Goal: Task Accomplishment & Management: Use online tool/utility

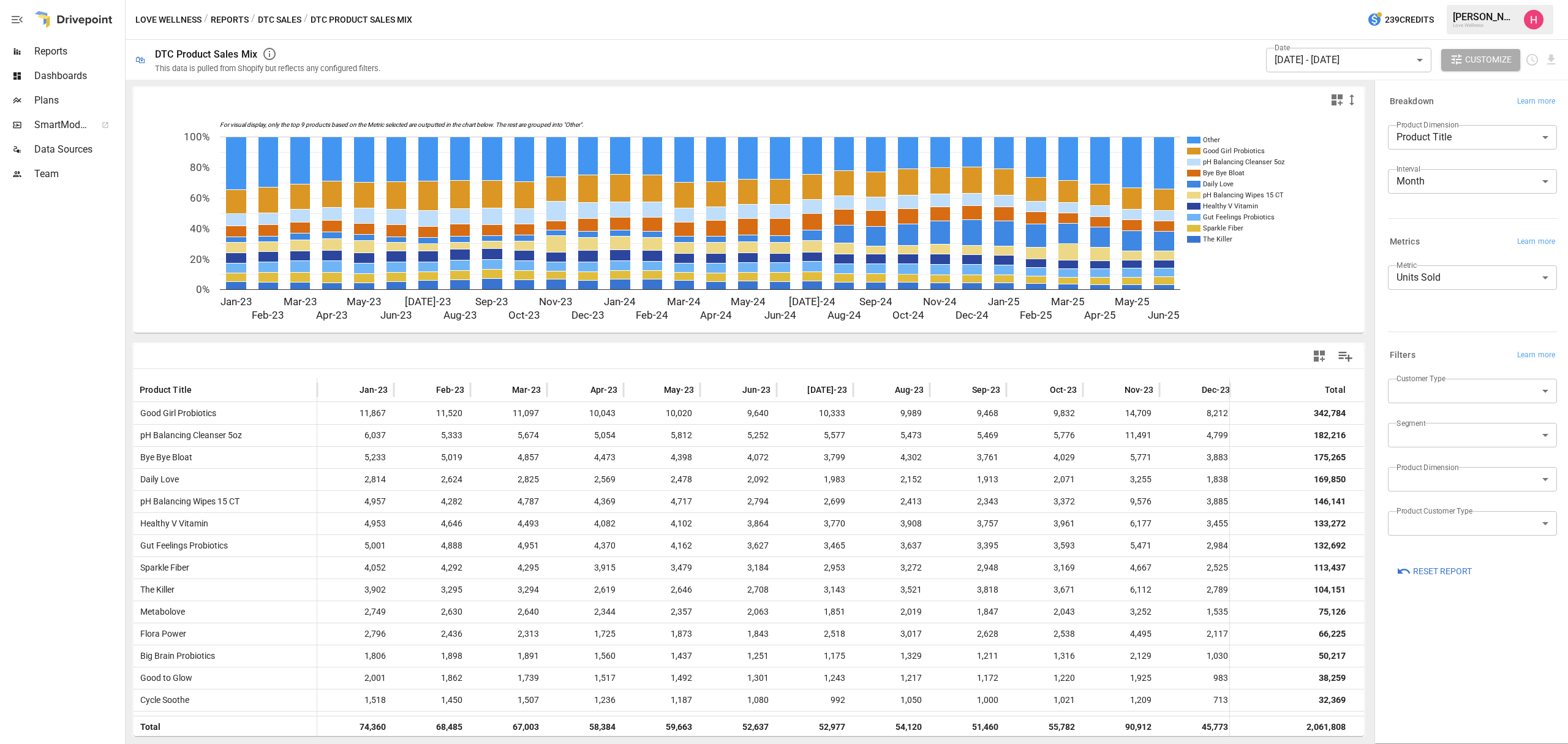
click at [1292, 0] on body "Reports Dashboards Plans SmartModel ™ Data Sources Team Love Wellness / Reports…" at bounding box center [784, 0] width 1568 height 0
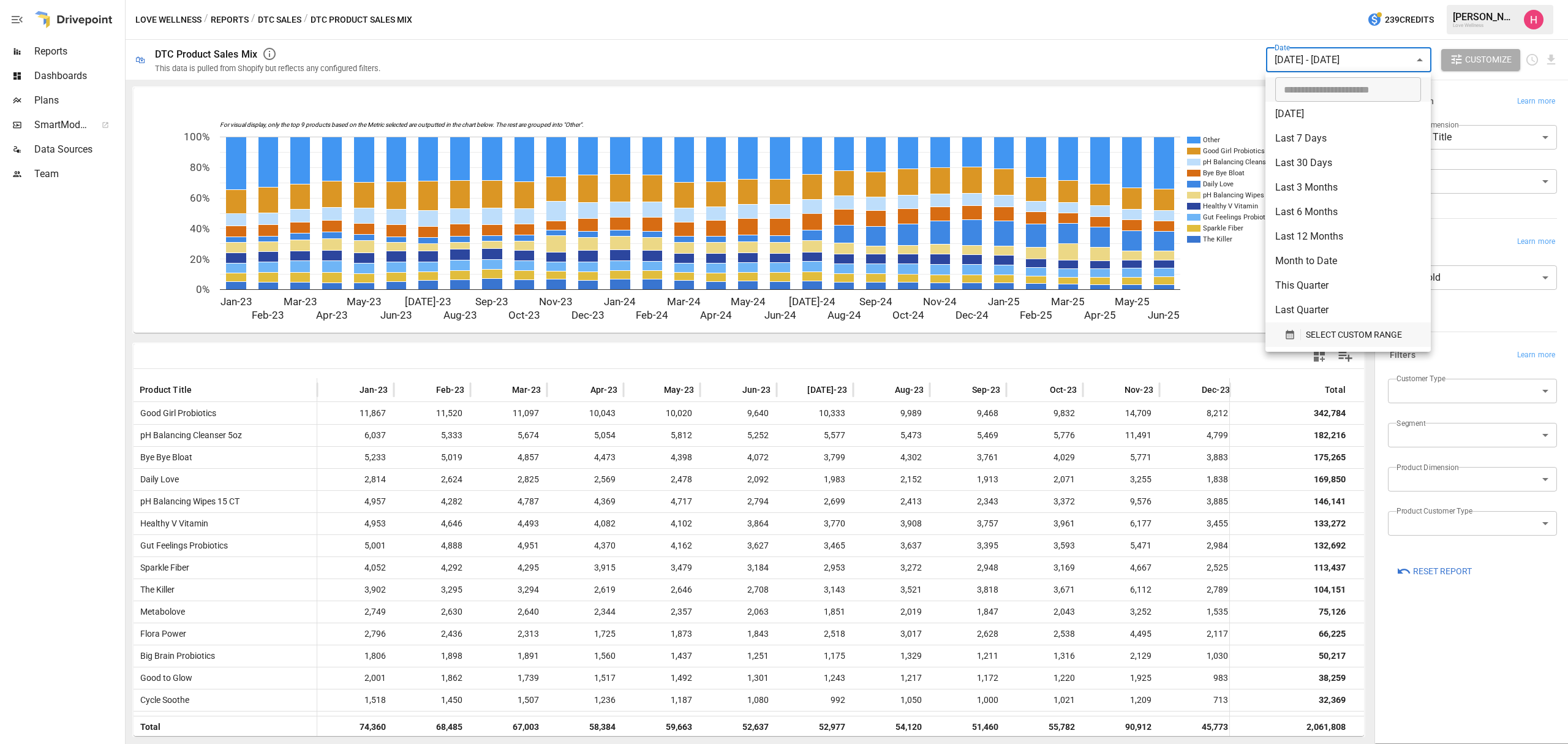
click at [1321, 334] on span "SELECT CUSTOM RANGE" at bounding box center [1354, 335] width 96 height 15
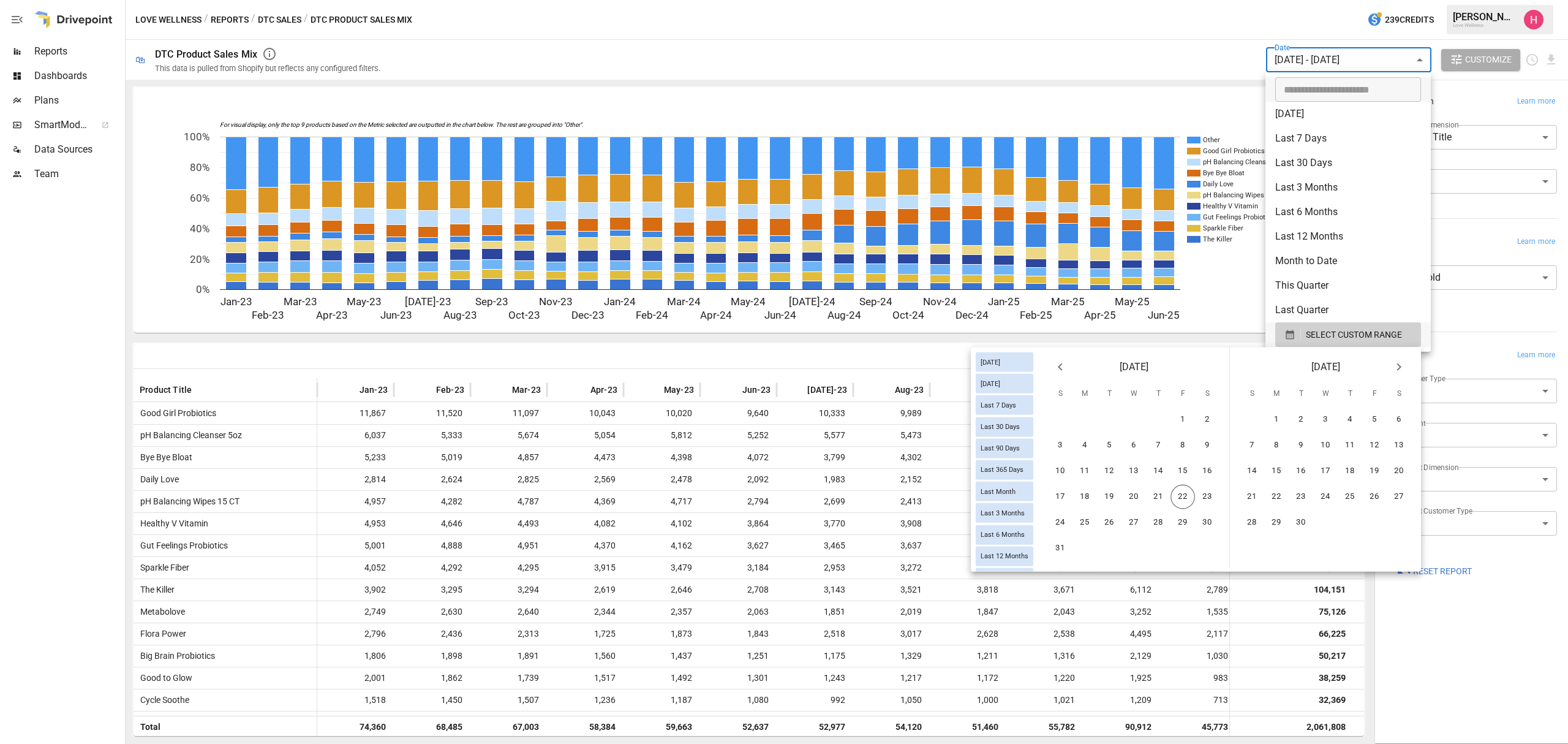
click at [1061, 368] on icon "Previous month" at bounding box center [1060, 367] width 4 height 8
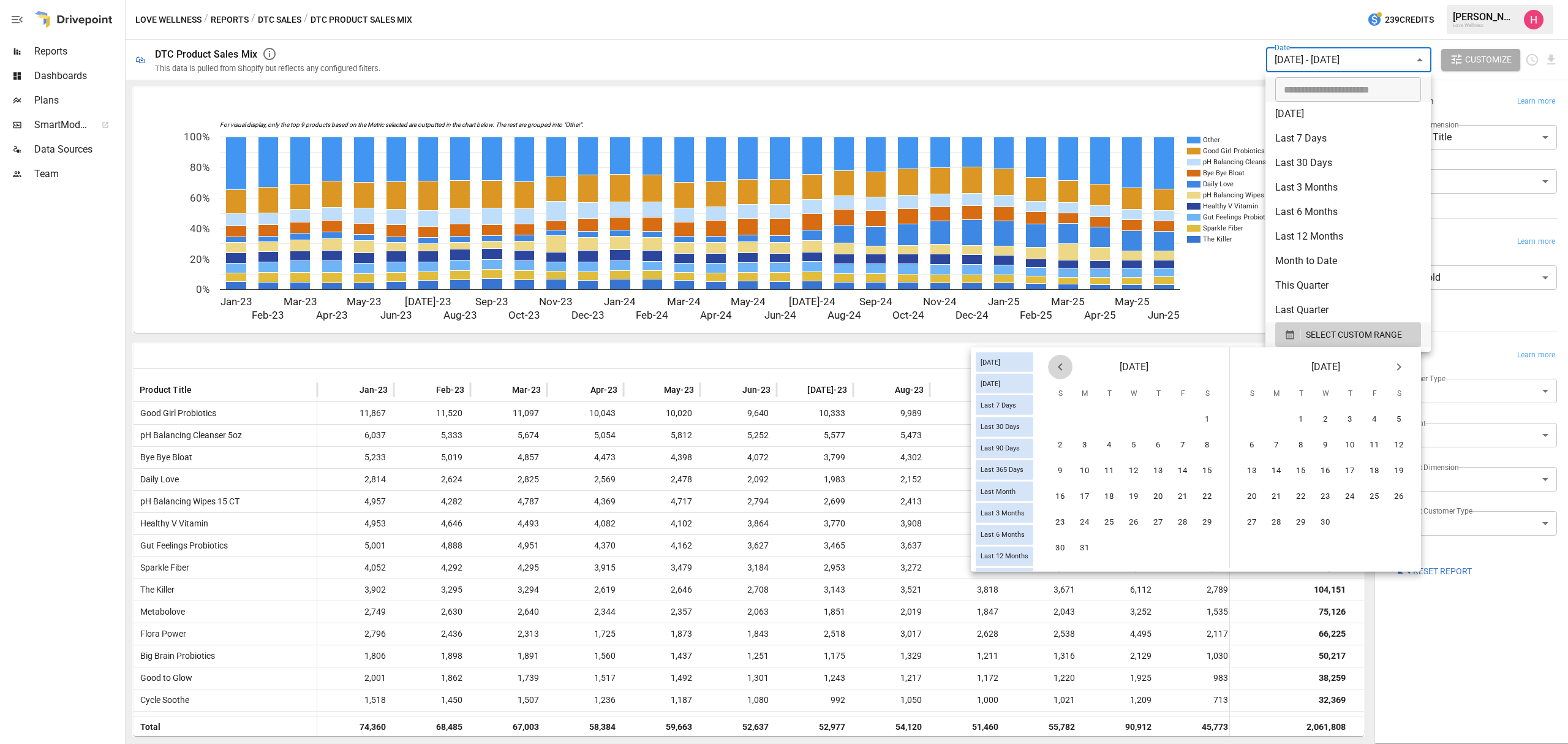
click at [1061, 368] on icon "Previous month" at bounding box center [1060, 367] width 4 height 8
click at [1196, 416] on button "1" at bounding box center [1208, 420] width 25 height 25
click at [1177, 520] on button "28" at bounding box center [1183, 523] width 25 height 25
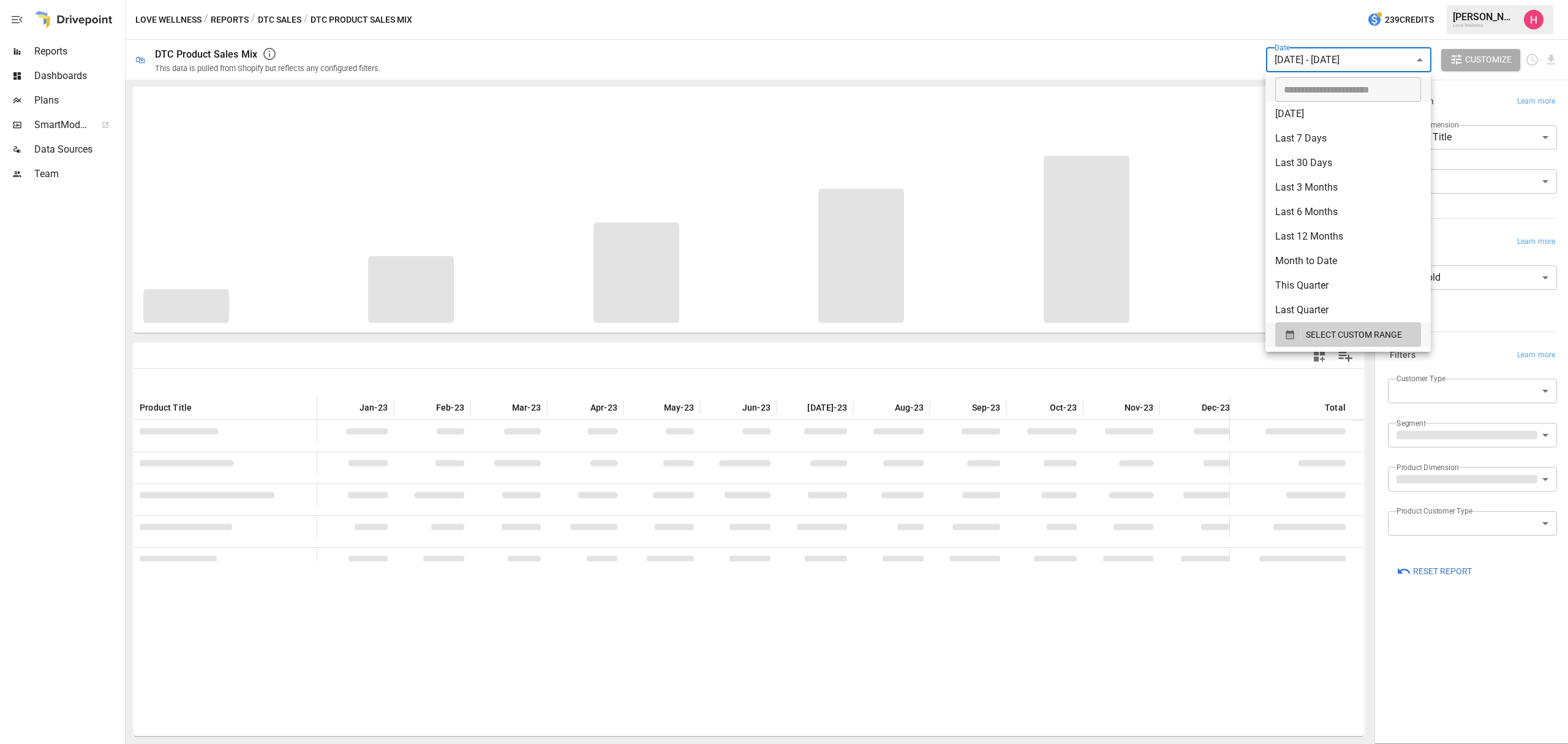
click at [1154, 66] on div at bounding box center [784, 372] width 1568 height 744
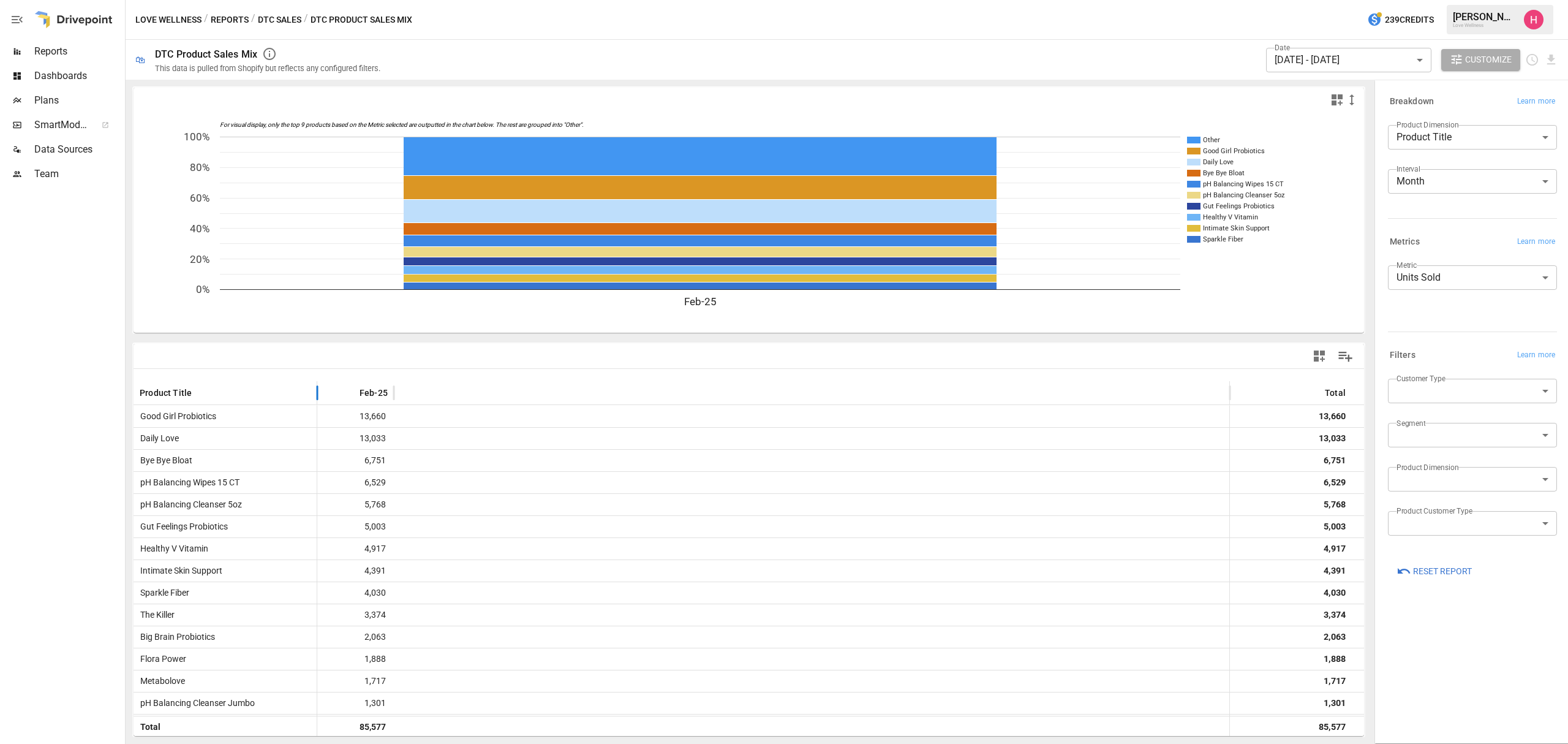
click at [269, 394] on div "Product Title" at bounding box center [225, 393] width 171 height 23
click at [1506, 0] on body "Reports Dashboards Plans SmartModel ™ Data Sources Team Love Wellness / Reports…" at bounding box center [784, 0] width 1568 height 0
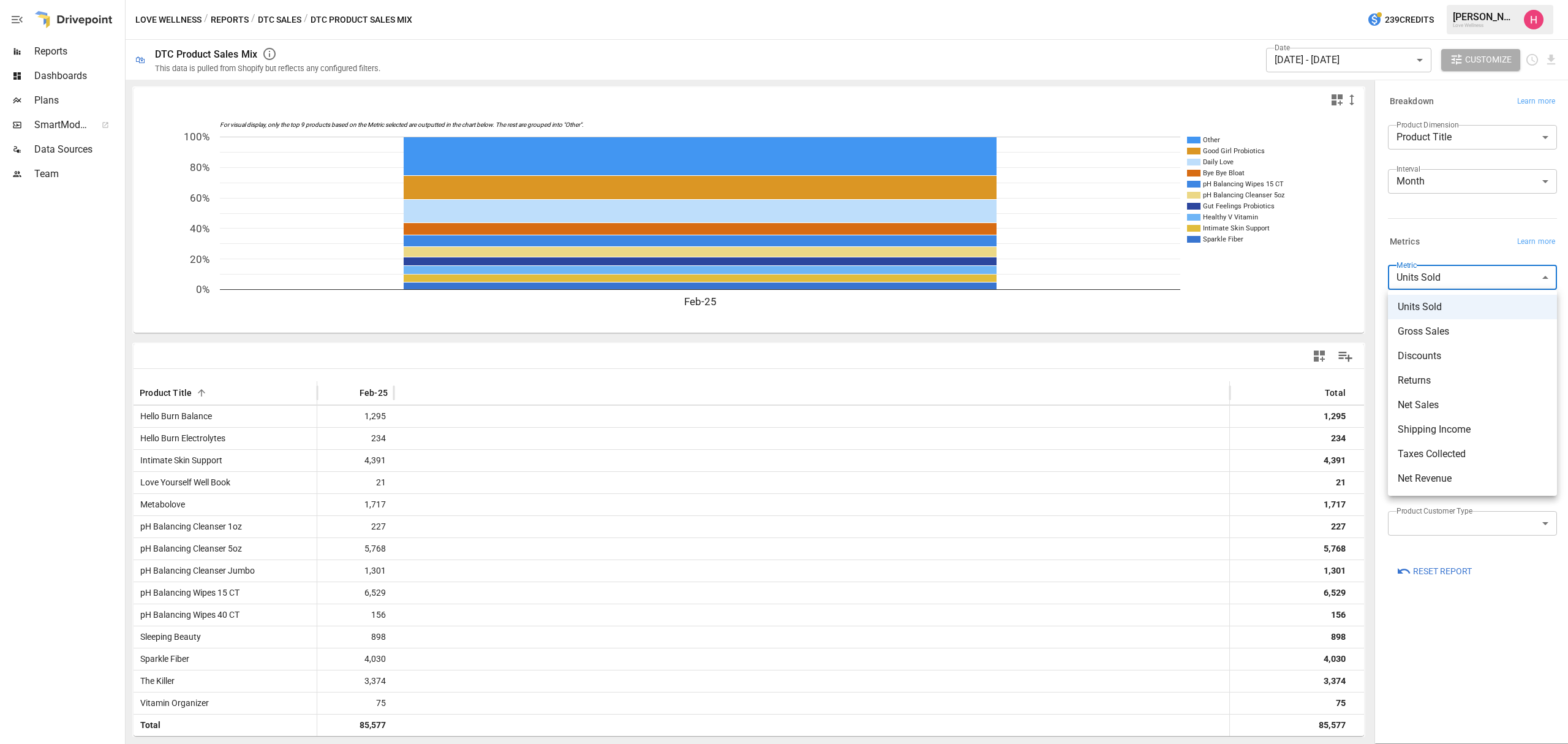
click at [1426, 403] on span "Net Sales" at bounding box center [1472, 405] width 150 height 14
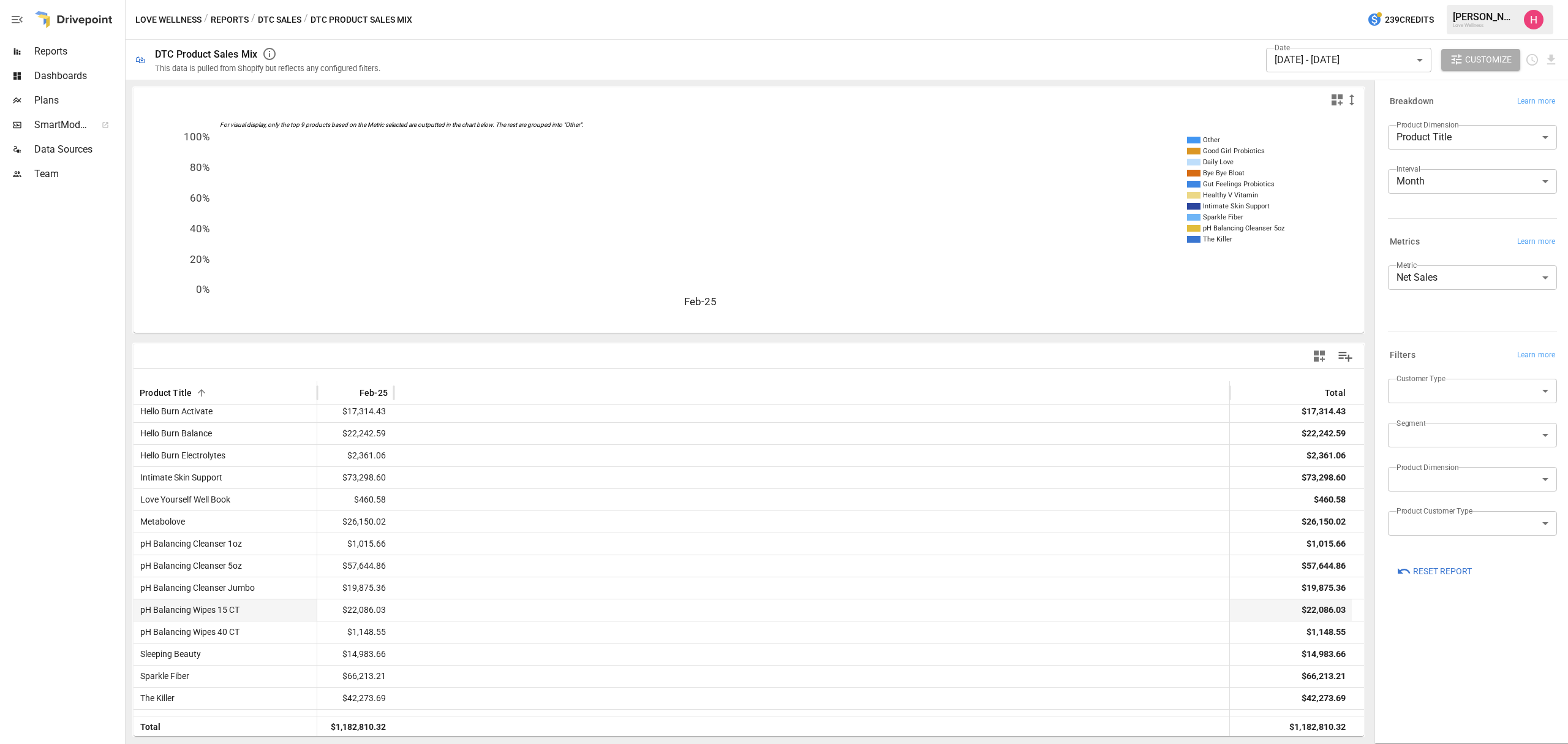
scroll to position [507, 0]
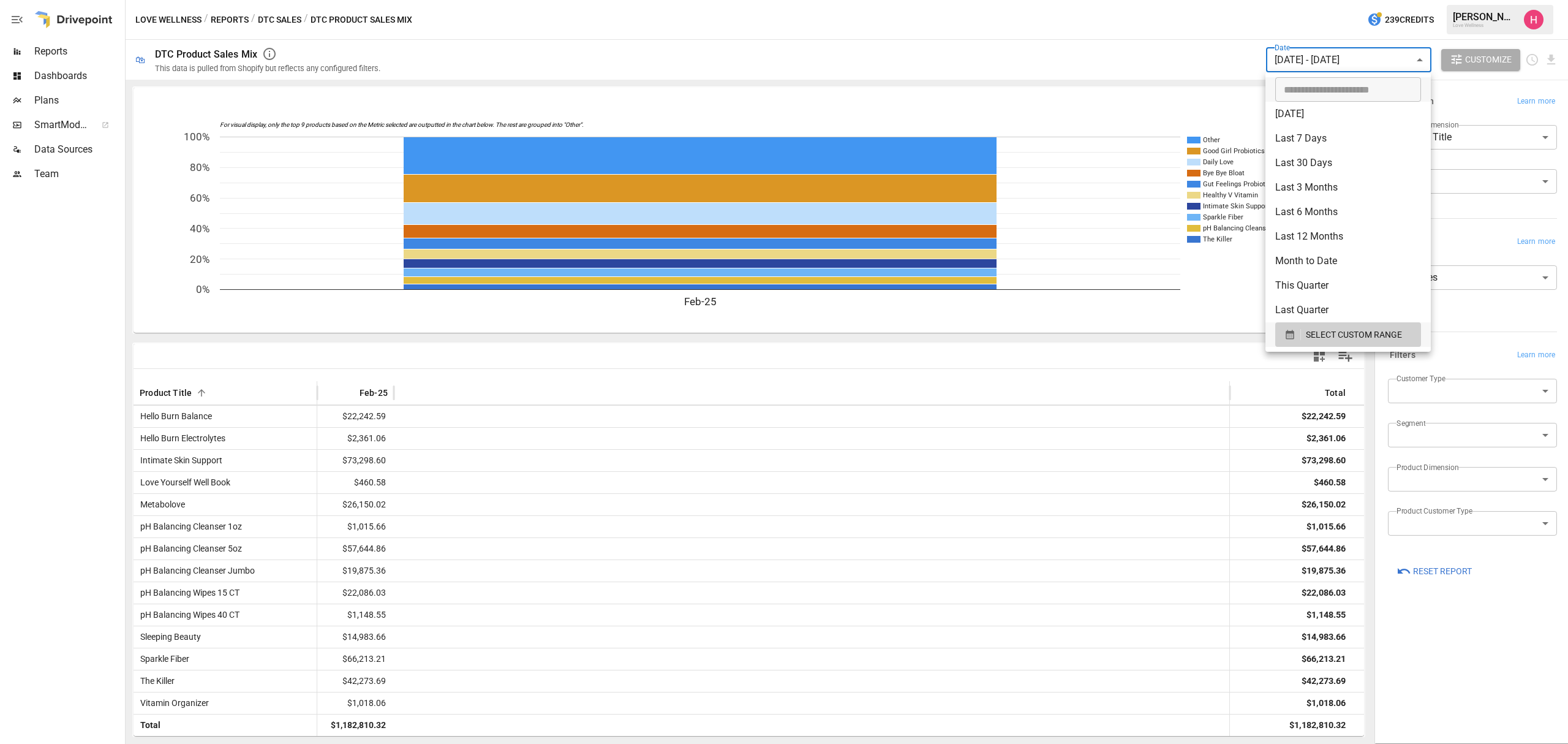
click at [1367, 0] on body "Reports Dashboards Plans SmartModel ™ Data Sources Team Love Wellness / Reports…" at bounding box center [784, 0] width 1568 height 0
click at [1356, 334] on span "SELECT CUSTOM RANGE" at bounding box center [1354, 335] width 96 height 15
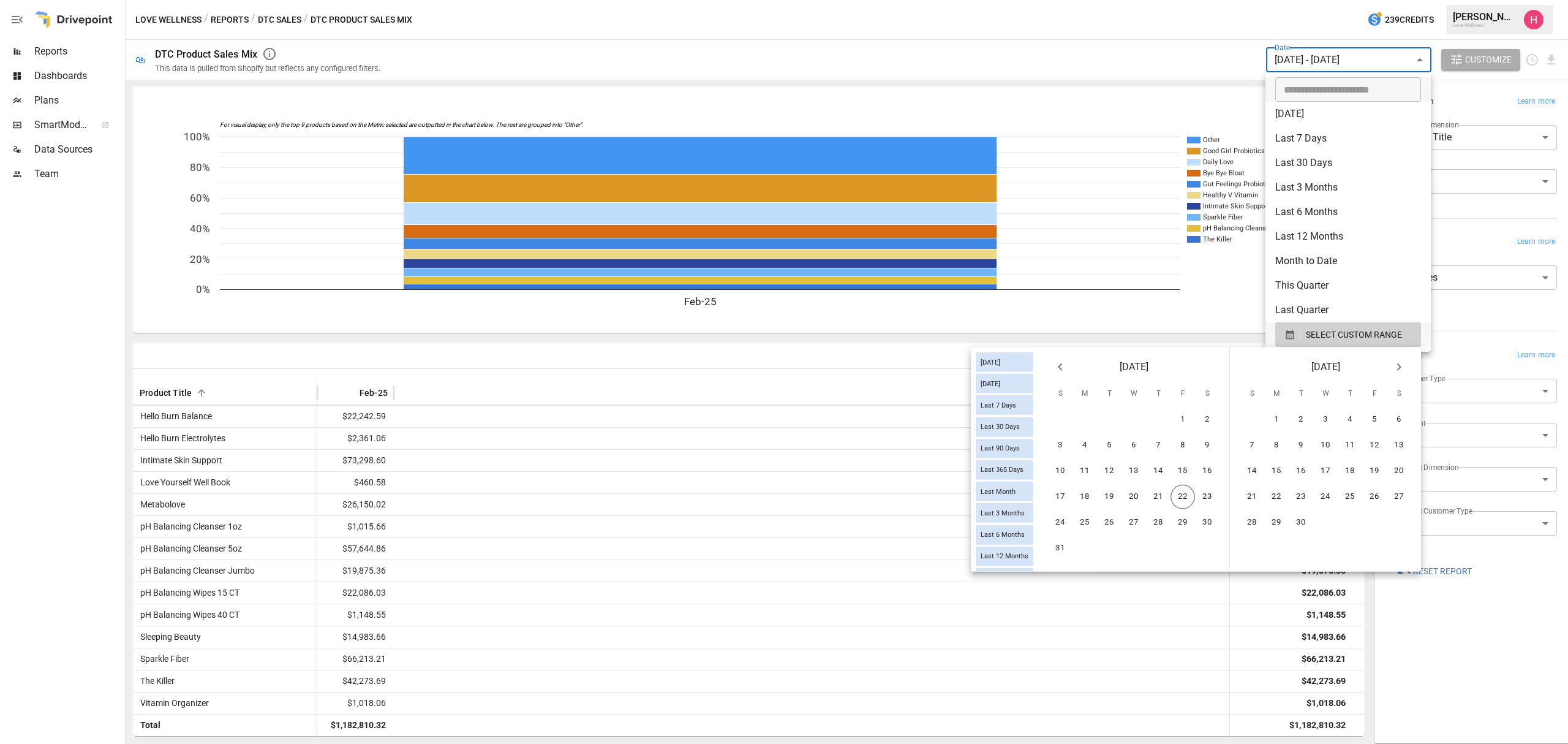
click at [1070, 373] on button "Previous month" at bounding box center [1061, 368] width 25 height 25
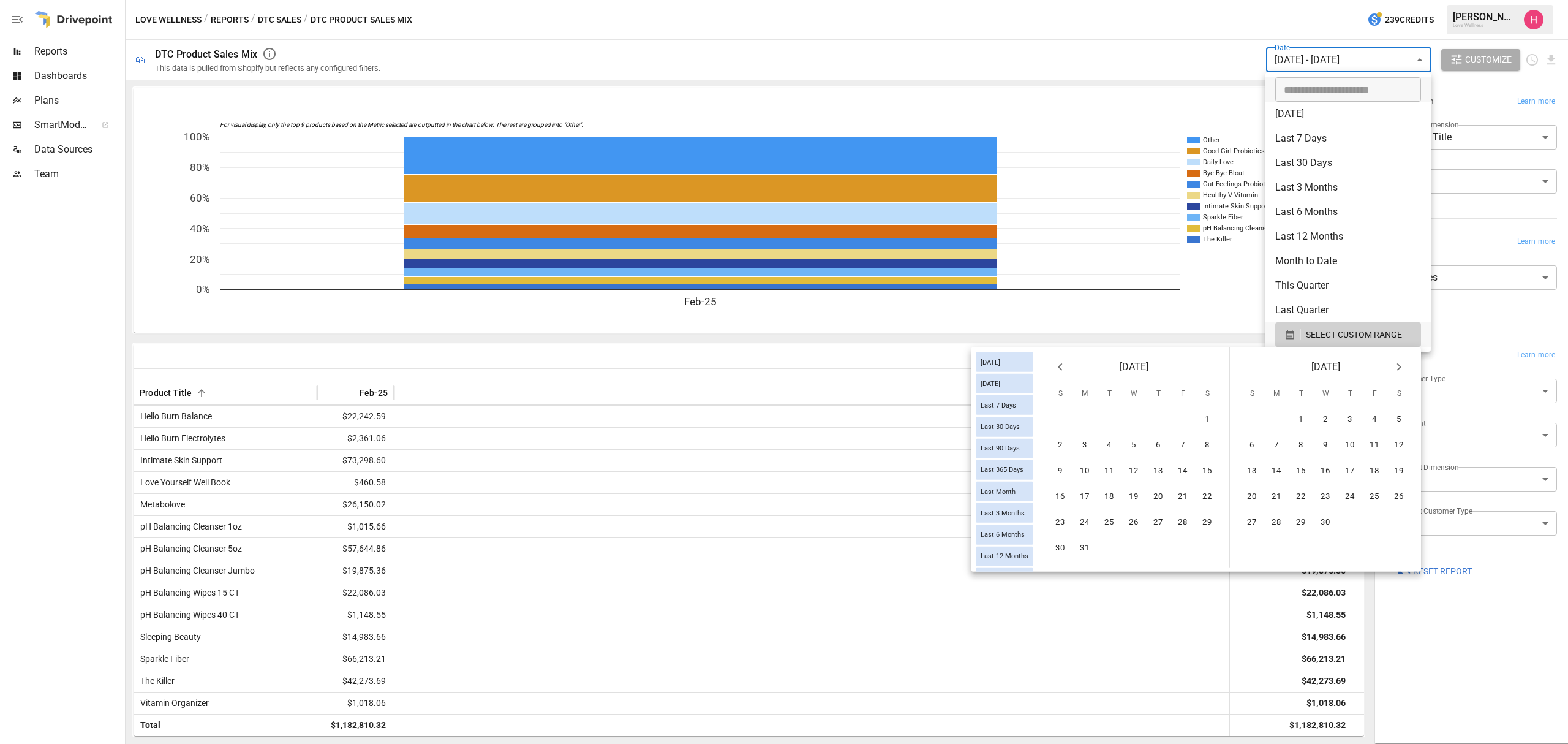
click at [1070, 373] on button "Previous month" at bounding box center [1061, 368] width 25 height 25
click at [1071, 372] on div "[DATE]" at bounding box center [1133, 365] width 191 height 34
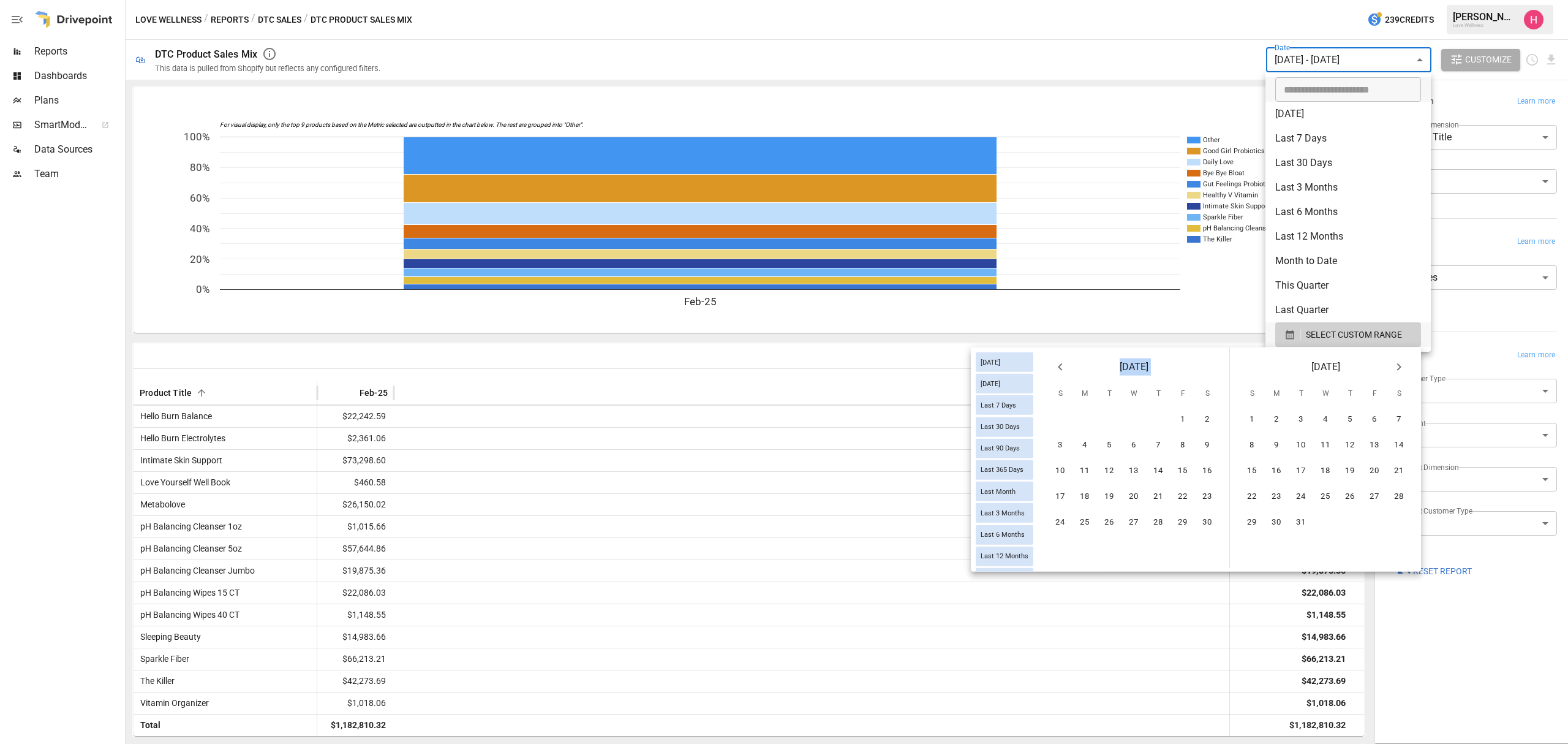
click at [1071, 372] on div "[DATE]" at bounding box center [1133, 365] width 191 height 34
click at [1065, 361] on icon "Previous month" at bounding box center [1060, 367] width 14 height 14
click at [1059, 366] on icon "Previous month" at bounding box center [1060, 367] width 4 height 8
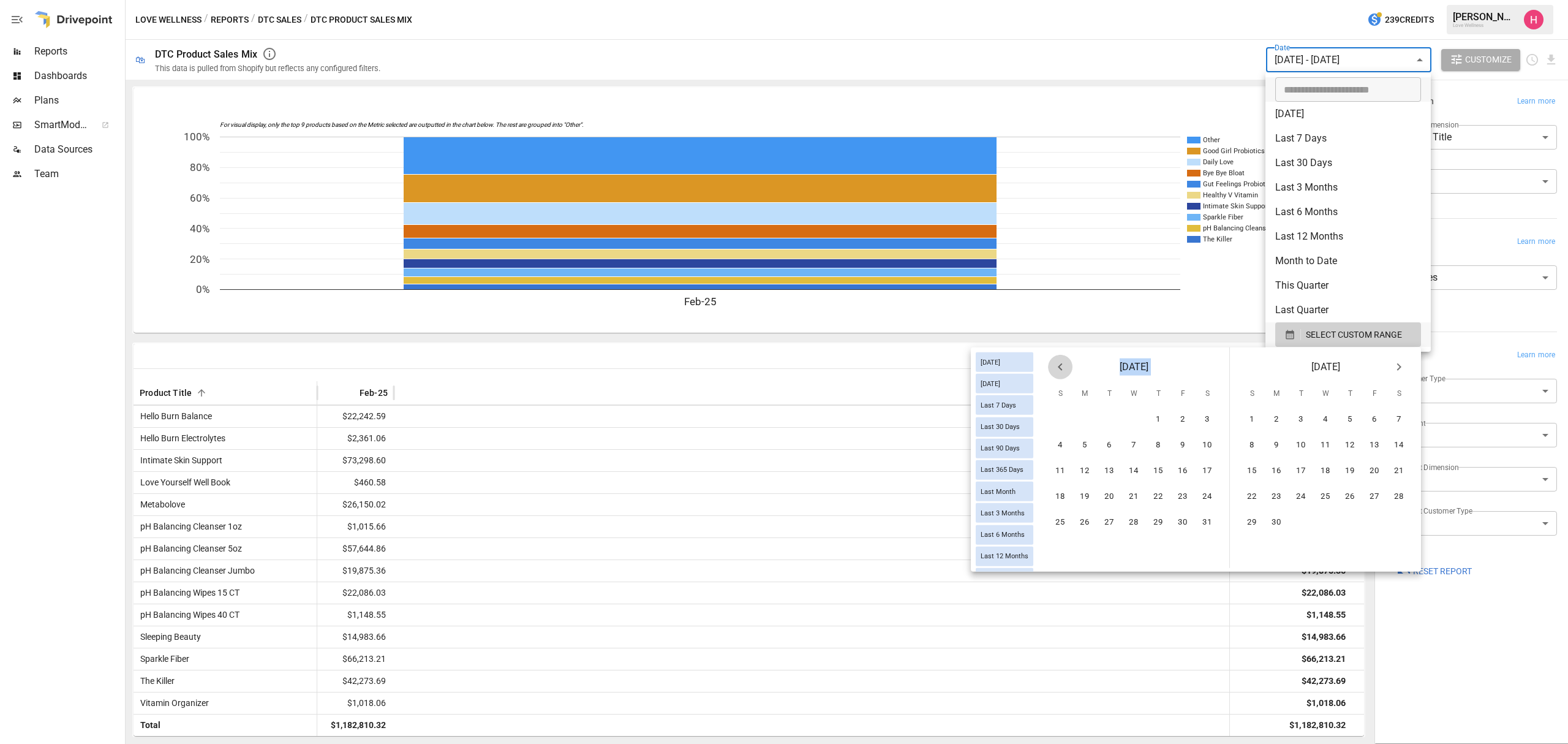
click at [1059, 366] on icon "Previous month" at bounding box center [1060, 367] width 4 height 8
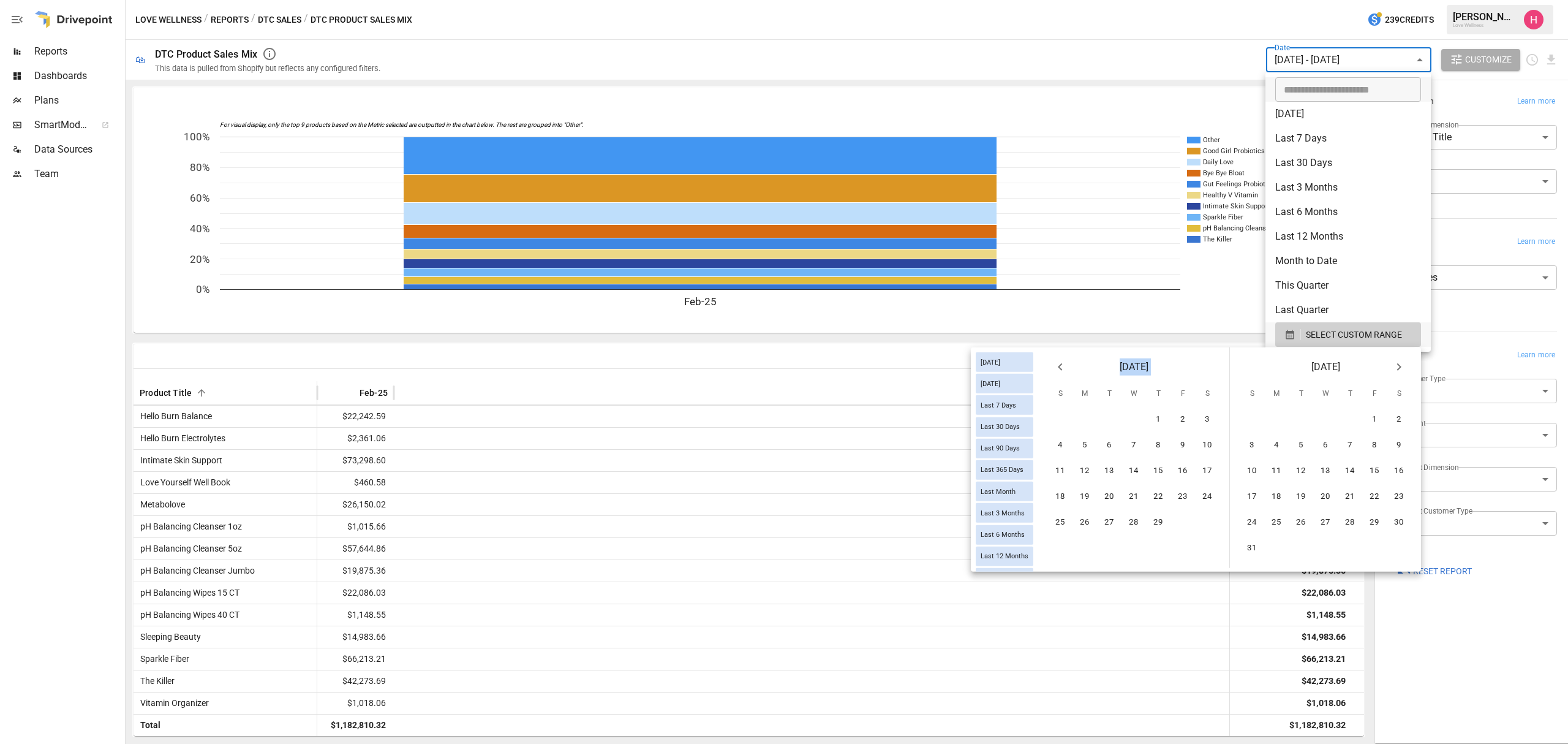
click at [1059, 366] on icon "Previous month" at bounding box center [1060, 367] width 4 height 8
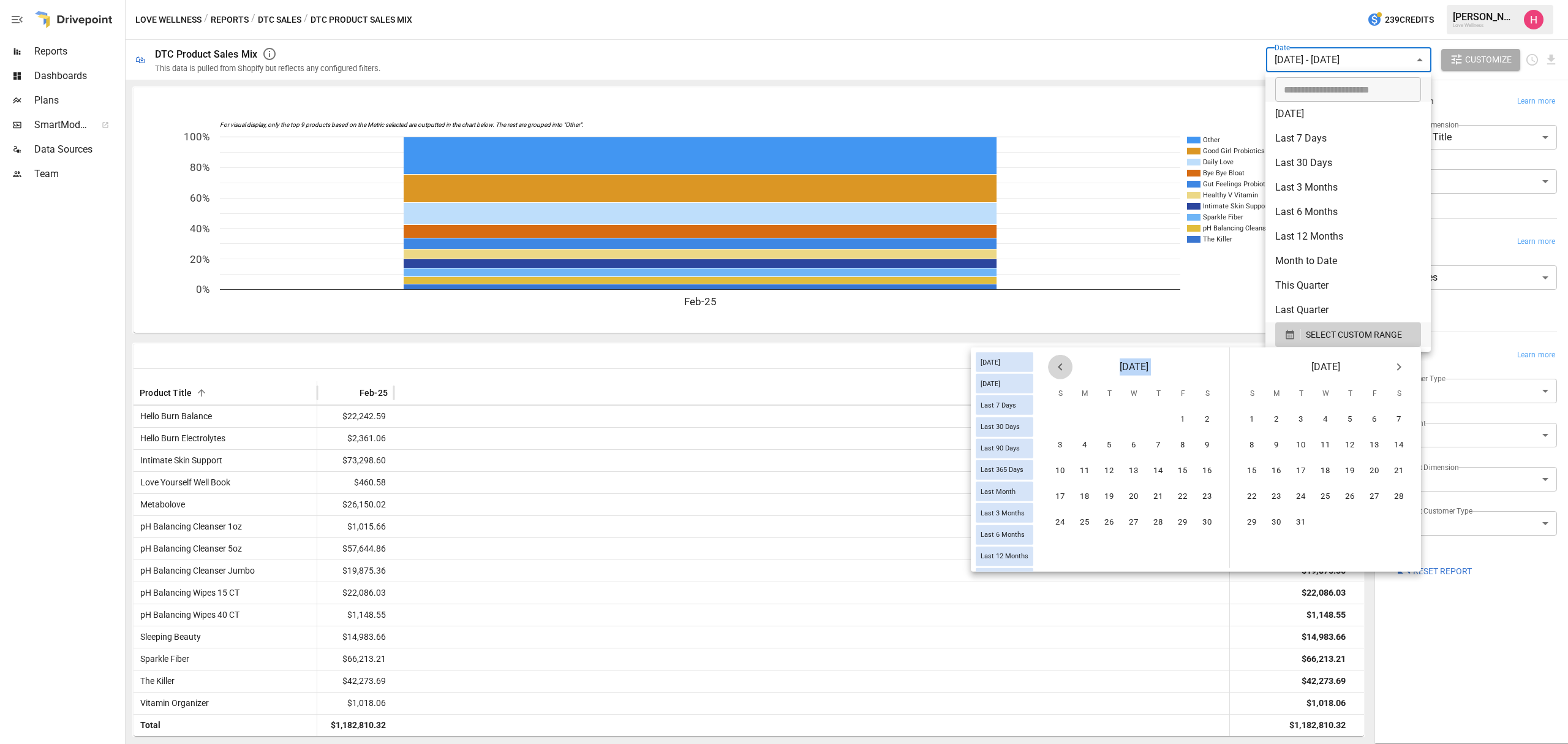
click at [1059, 366] on icon "Previous month" at bounding box center [1060, 367] width 4 height 8
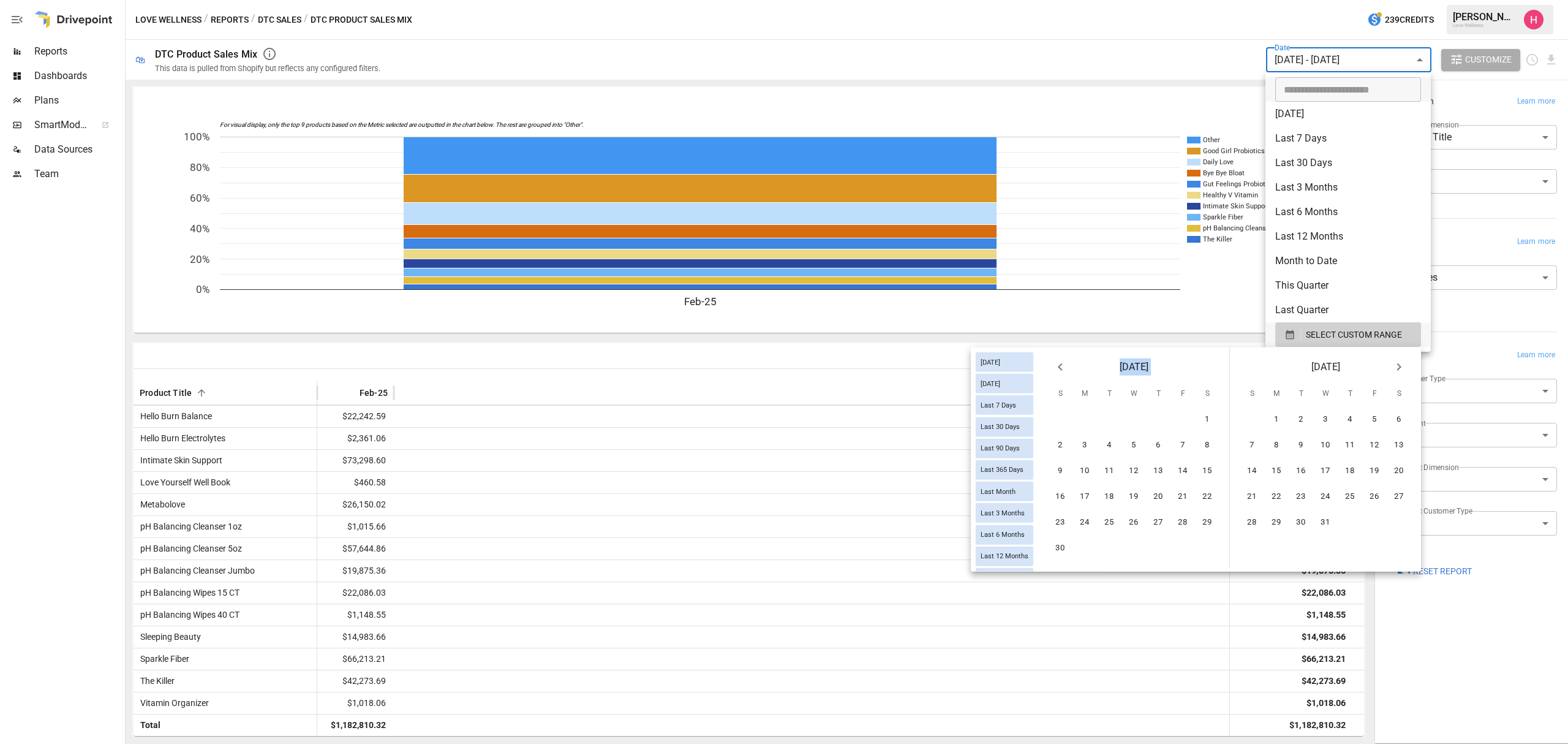
click at [1059, 366] on icon "Previous month" at bounding box center [1060, 367] width 4 height 8
click at [1130, 412] on button "1" at bounding box center [1134, 420] width 25 height 25
click at [1115, 510] on button "28" at bounding box center [1110, 523] width 25 height 25
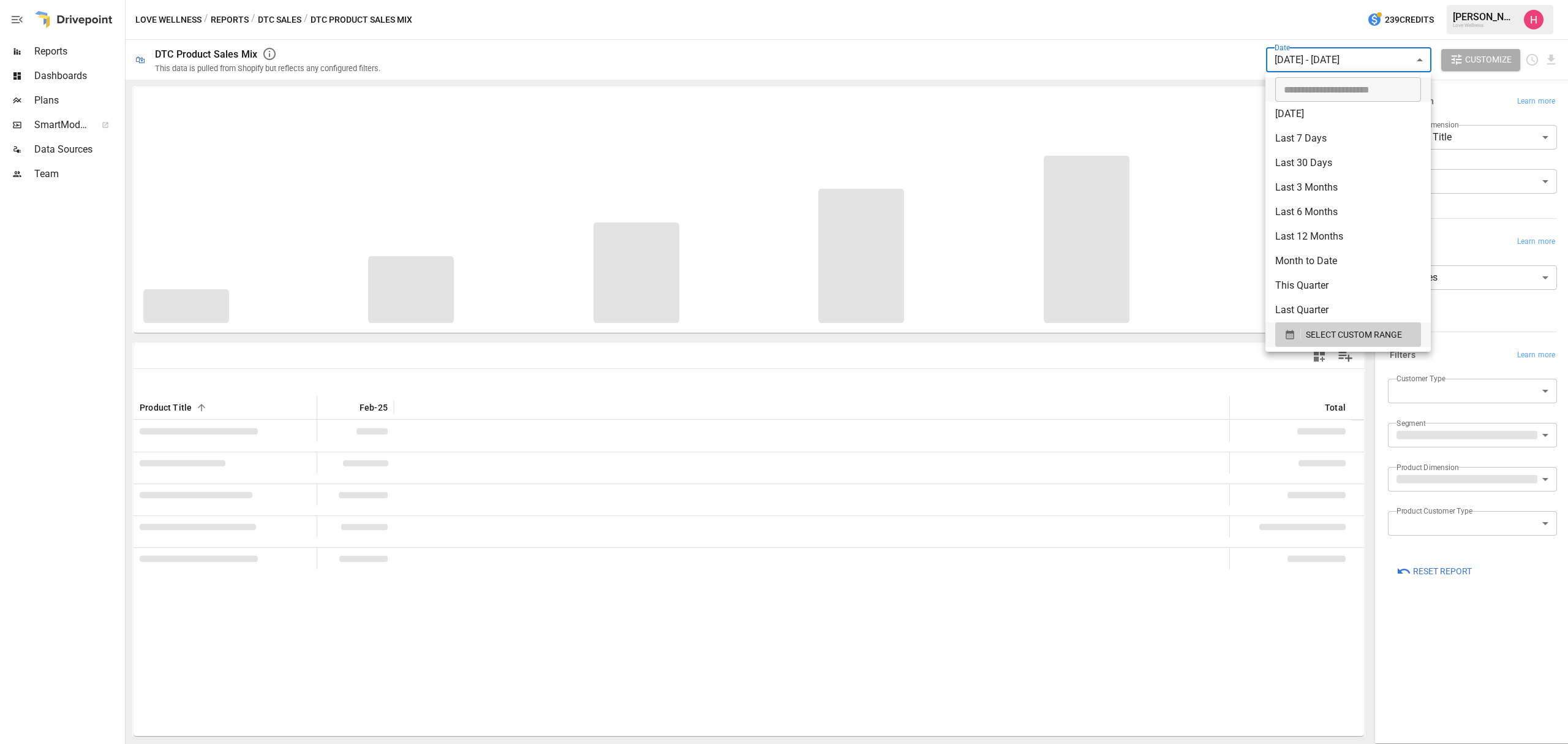
click at [1502, 327] on div at bounding box center [784, 372] width 1568 height 744
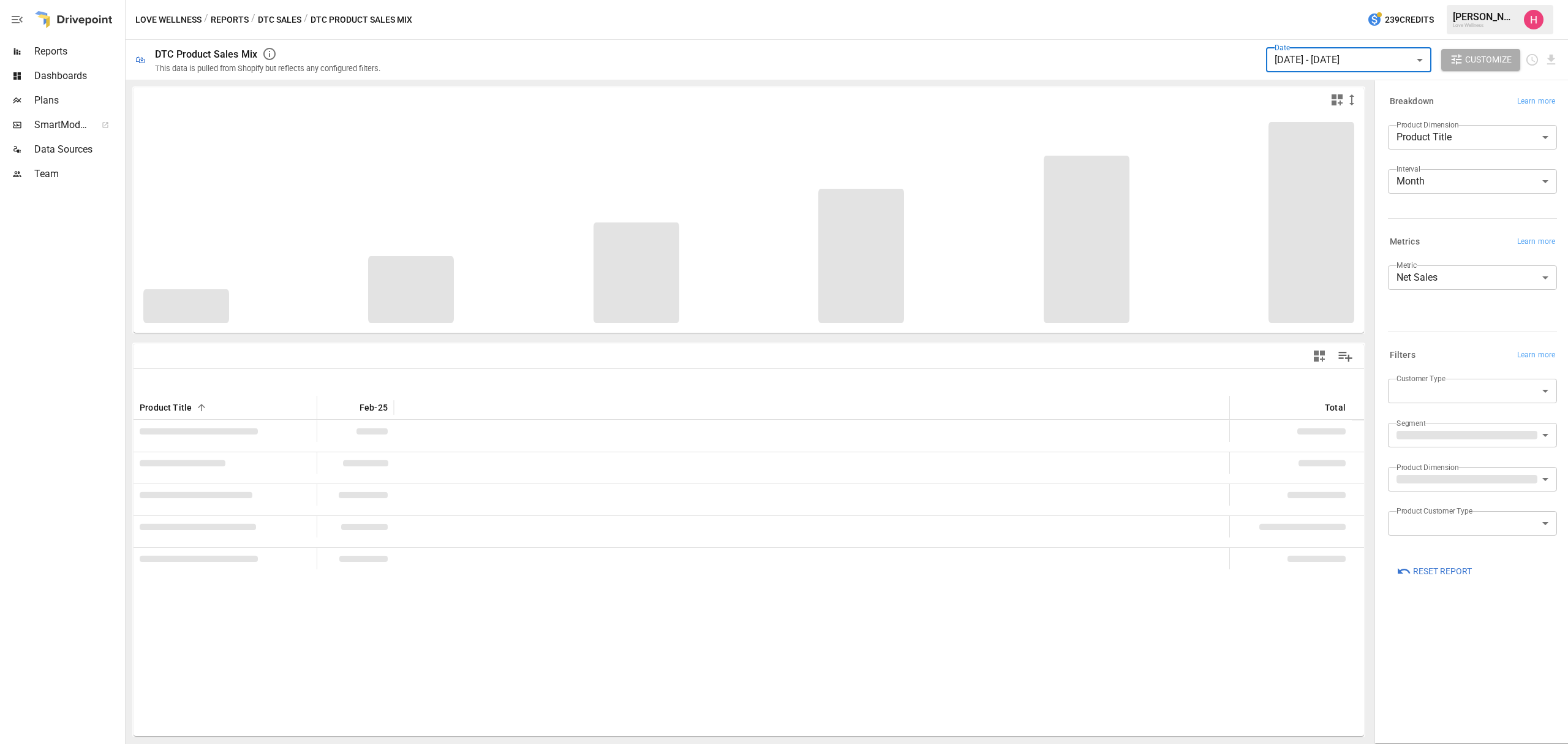
click at [1500, 0] on body "Reports Dashboards Plans SmartModel ™ Data Sources Team Love Wellness / Reports…" at bounding box center [784, 0] width 1568 height 0
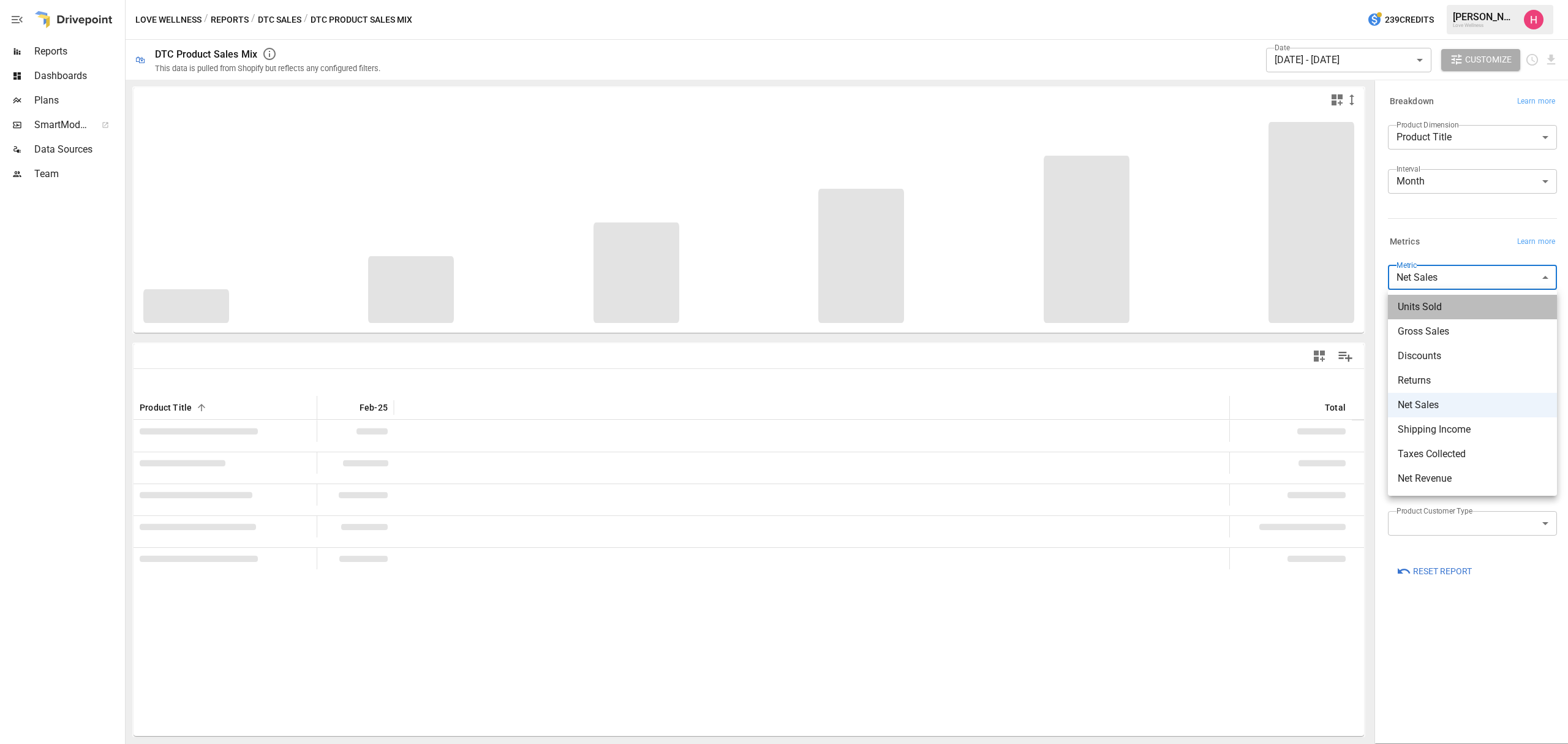
click at [1446, 308] on span "Units Sold" at bounding box center [1472, 307] width 150 height 14
type input "**********"
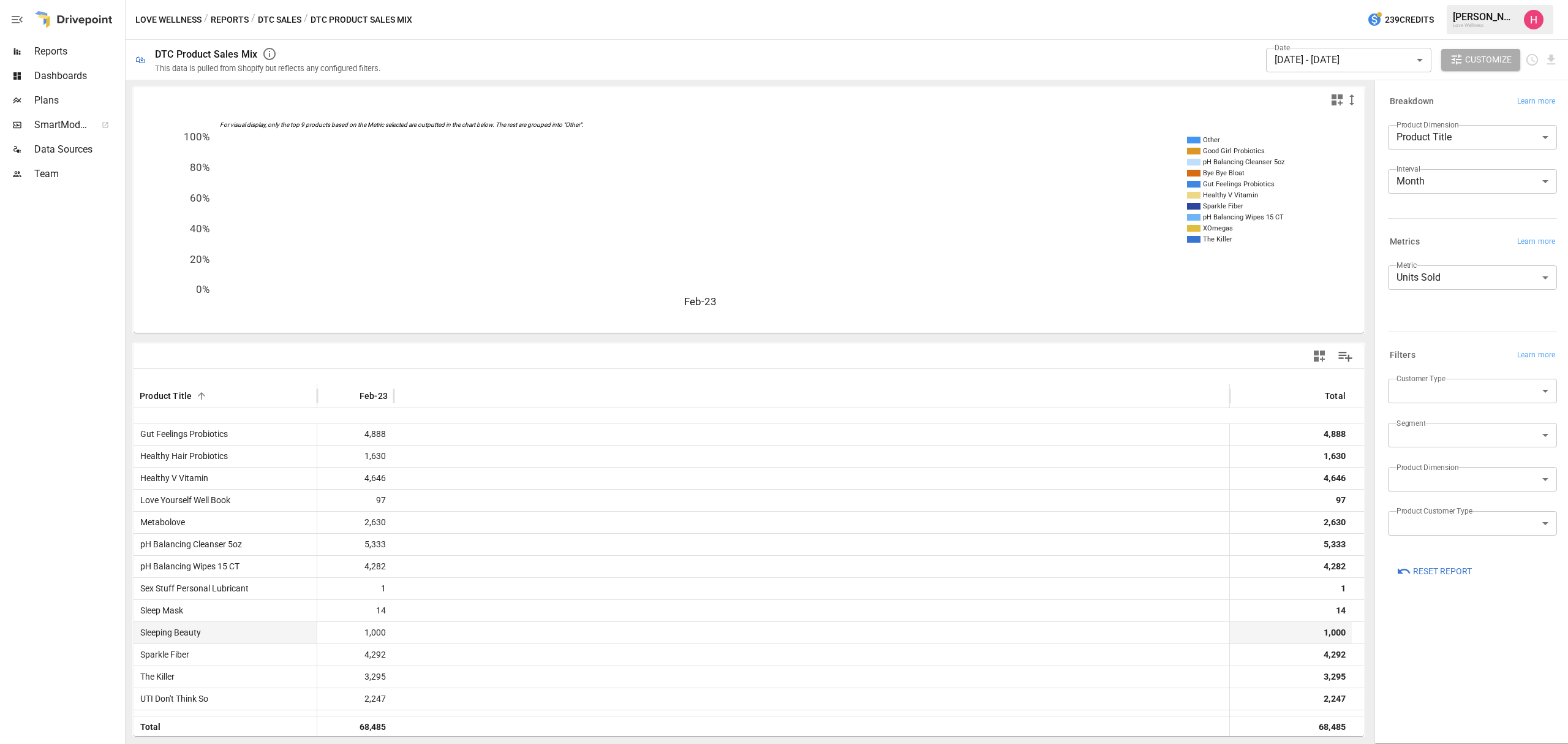
scroll to position [311, 0]
